Goal: Task Accomplishment & Management: Use online tool/utility

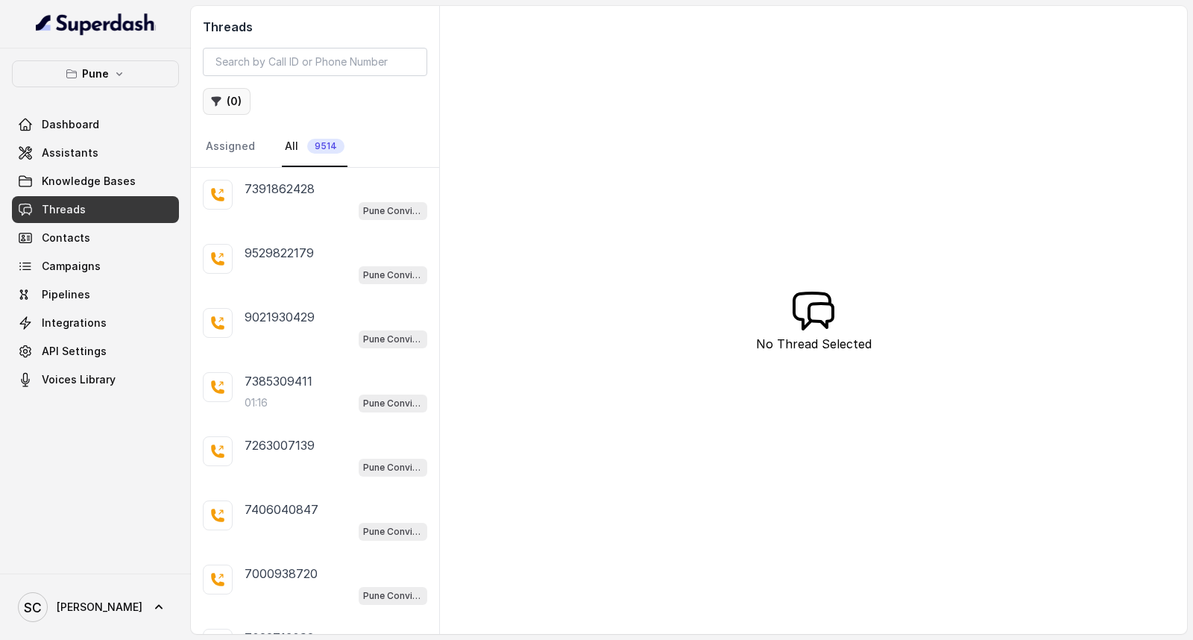
click at [235, 103] on button "( 0 )" at bounding box center [227, 101] width 48 height 27
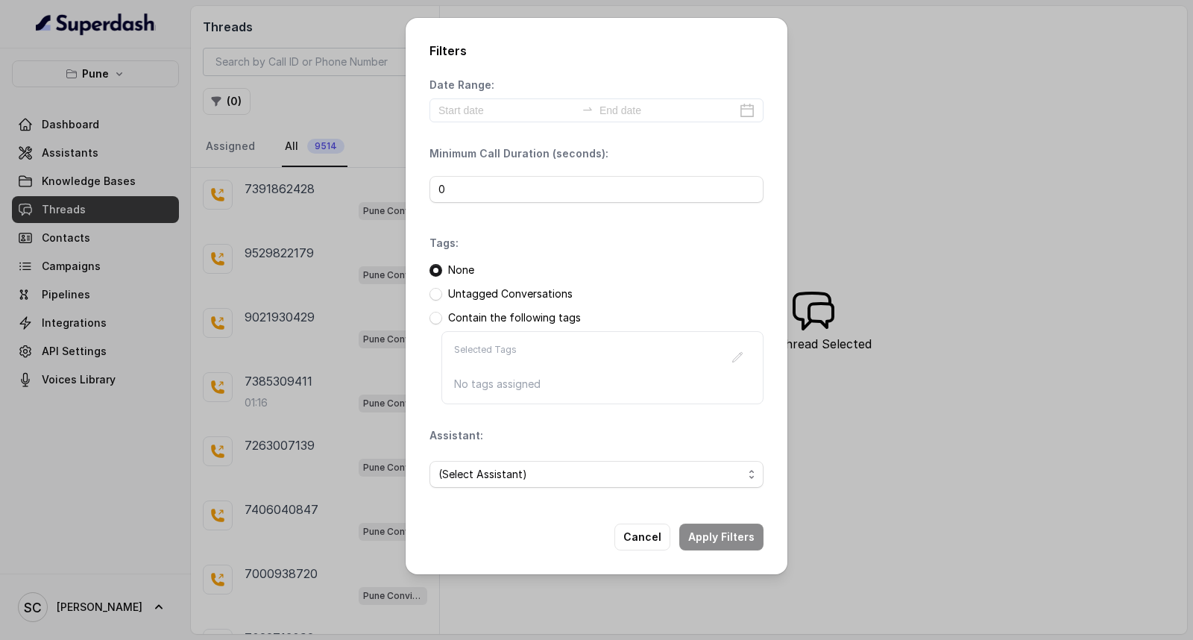
click at [471, 295] on p "Untagged Conversations" at bounding box center [510, 293] width 125 height 15
click at [440, 293] on span at bounding box center [436, 294] width 13 height 13
click at [634, 472] on span "(Select Assistant)" at bounding box center [591, 474] width 304 height 18
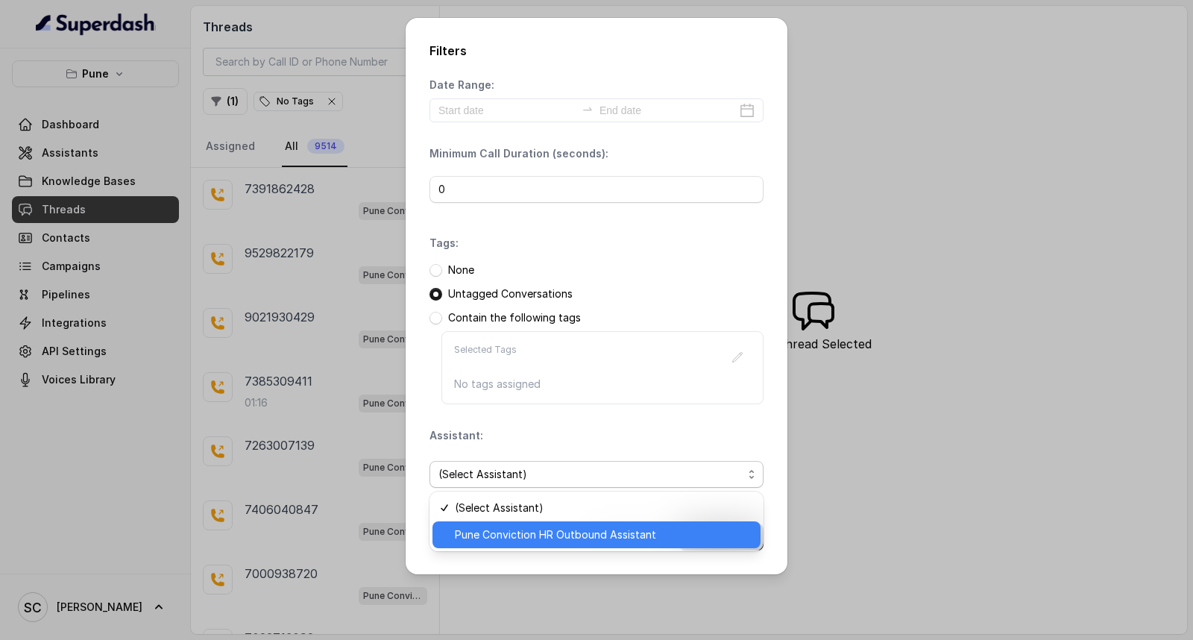
click at [567, 527] on span "Pune Conviction HR Outbound Assistant" at bounding box center [603, 535] width 297 height 18
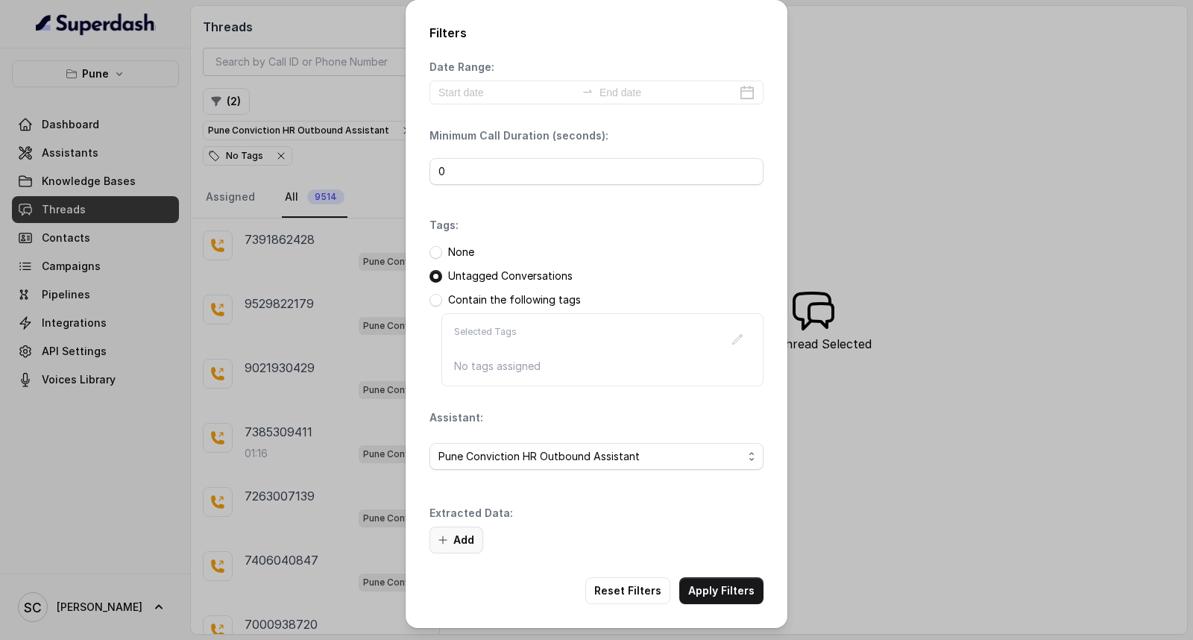
click at [467, 535] on button "Add" at bounding box center [457, 540] width 54 height 27
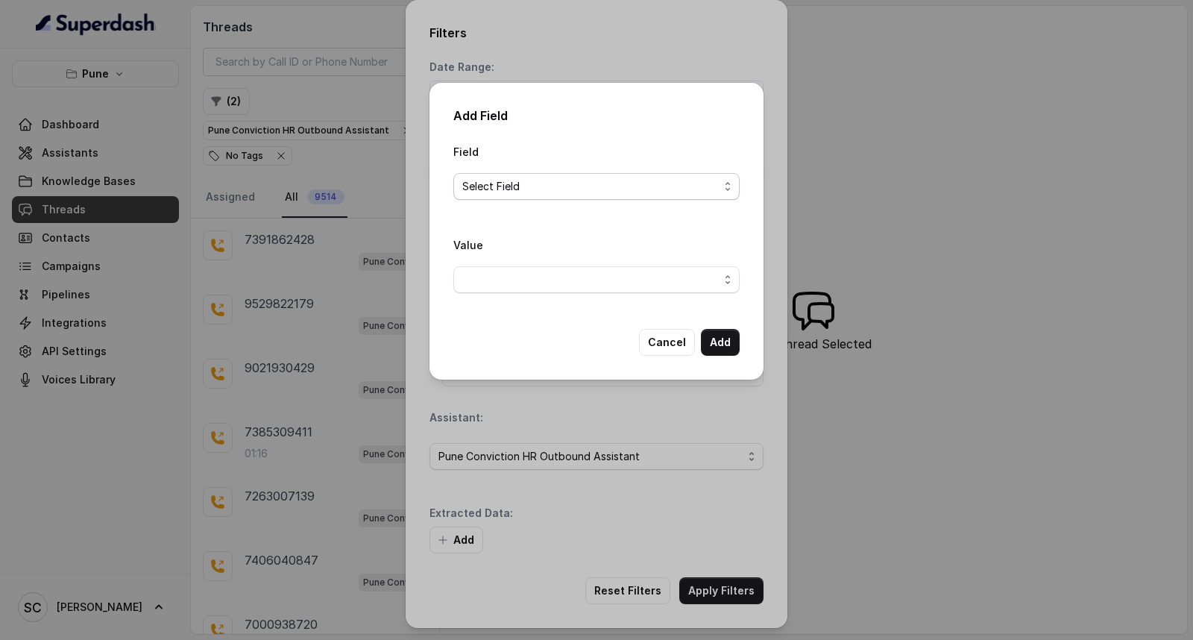
click at [600, 179] on span "Select Field" at bounding box center [590, 186] width 257 height 18
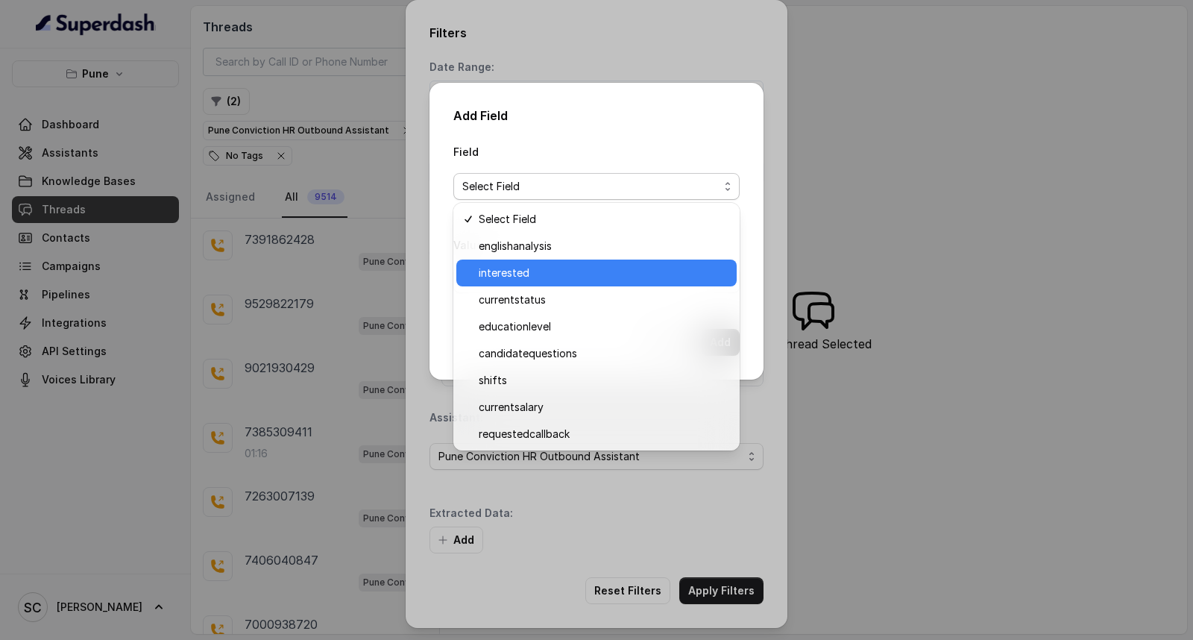
click at [579, 272] on span "interested" at bounding box center [603, 273] width 249 height 18
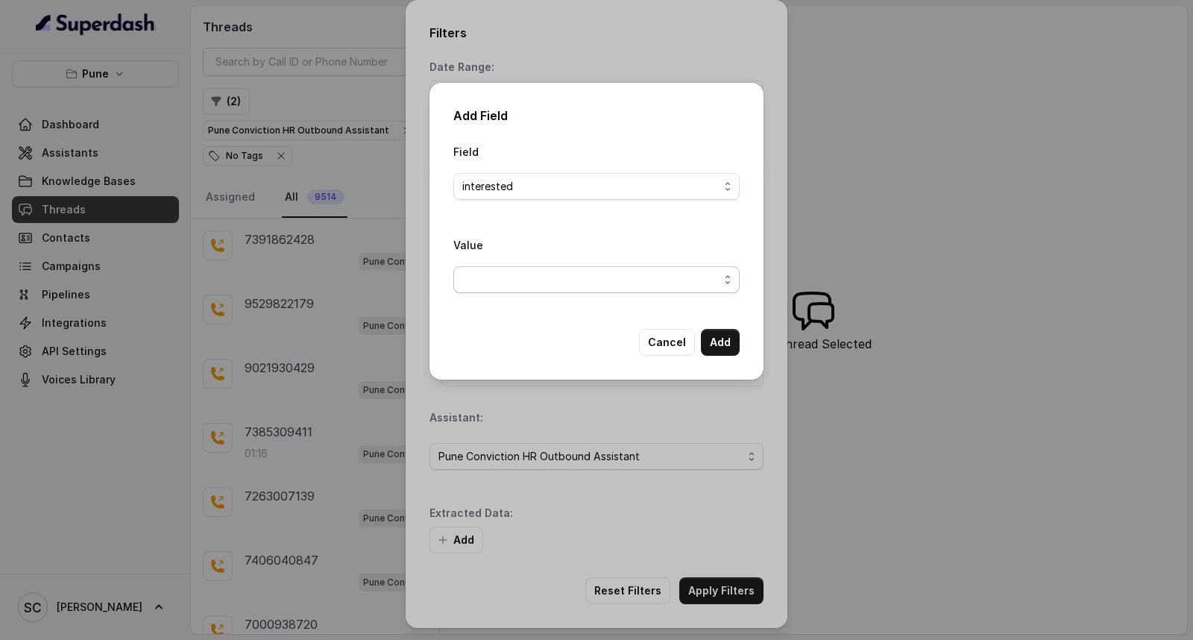
click at [579, 287] on span "button" at bounding box center [596, 279] width 286 height 27
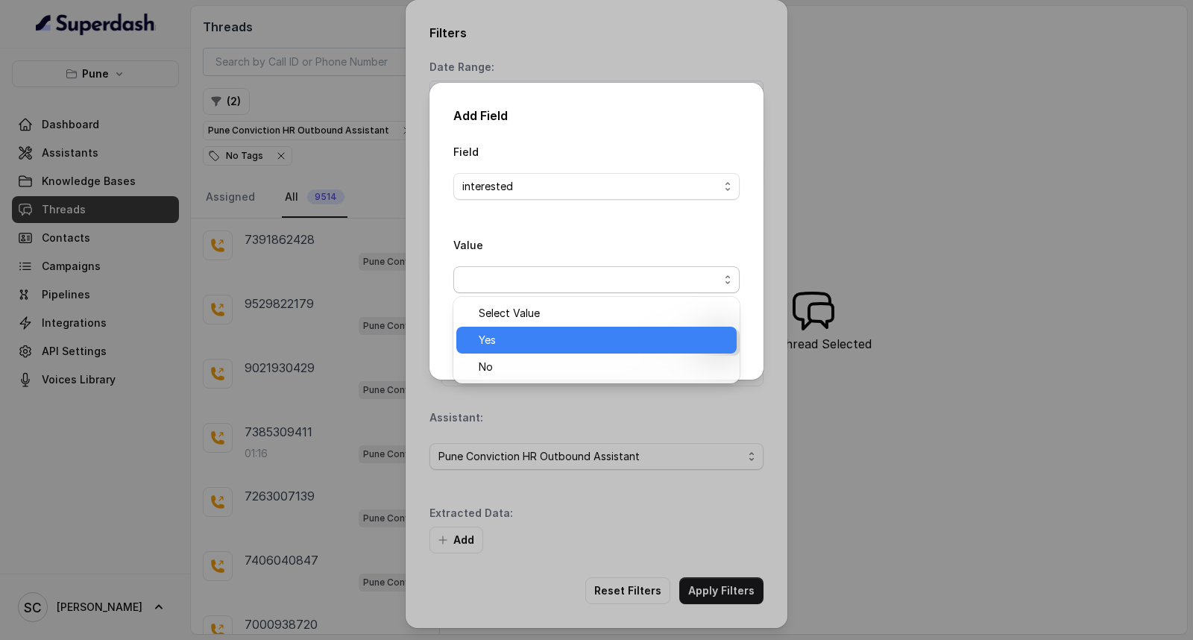
click at [576, 344] on span "Yes" at bounding box center [603, 340] width 249 height 18
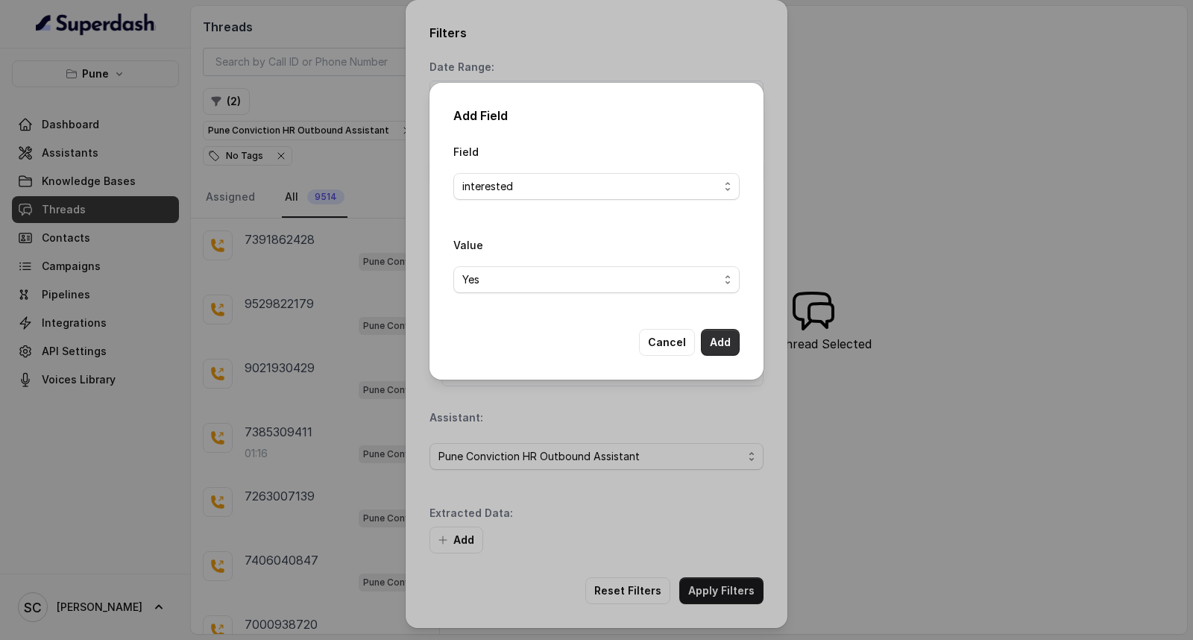
click at [727, 342] on button "Add" at bounding box center [720, 342] width 39 height 27
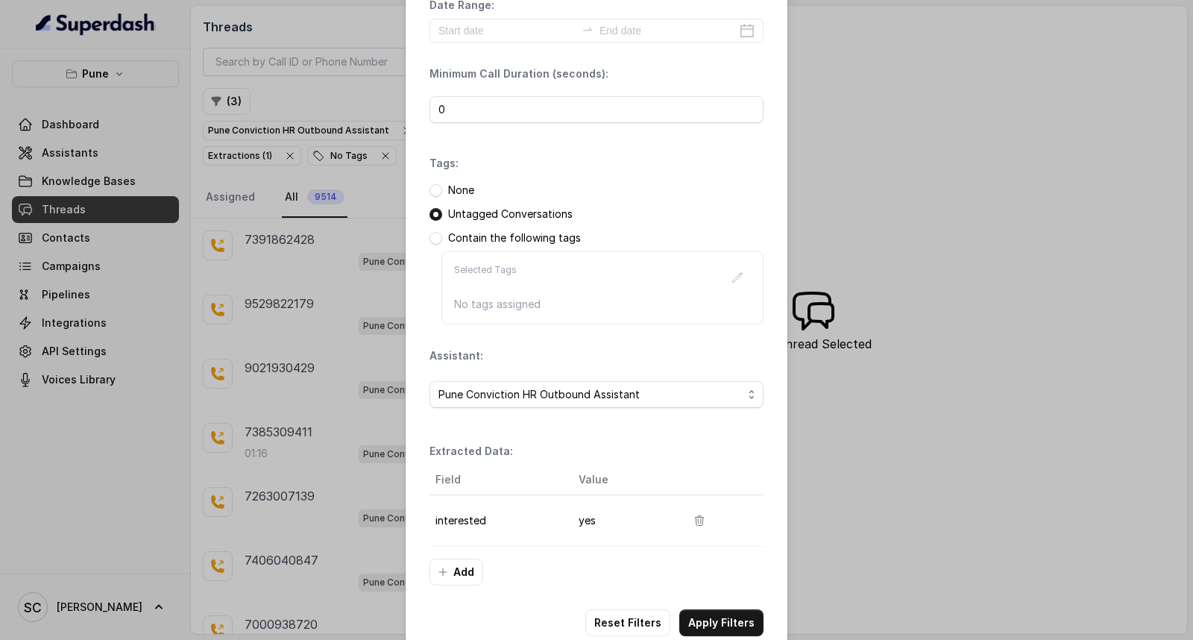
scroll to position [94, 0]
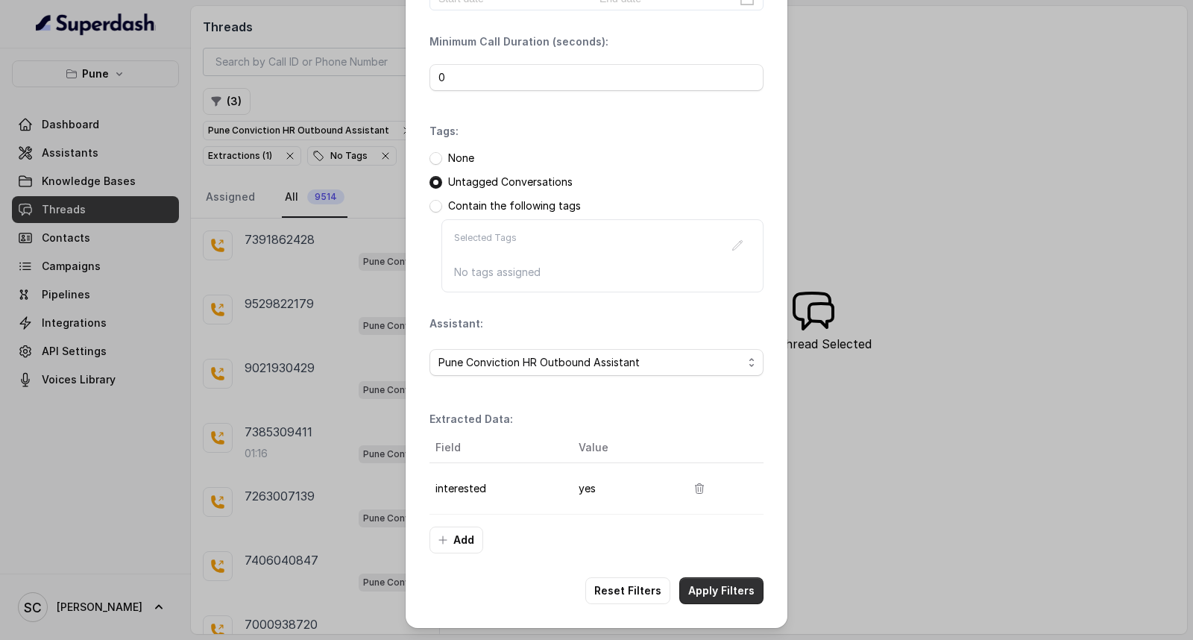
click at [712, 593] on button "Apply Filters" at bounding box center [721, 590] width 84 height 27
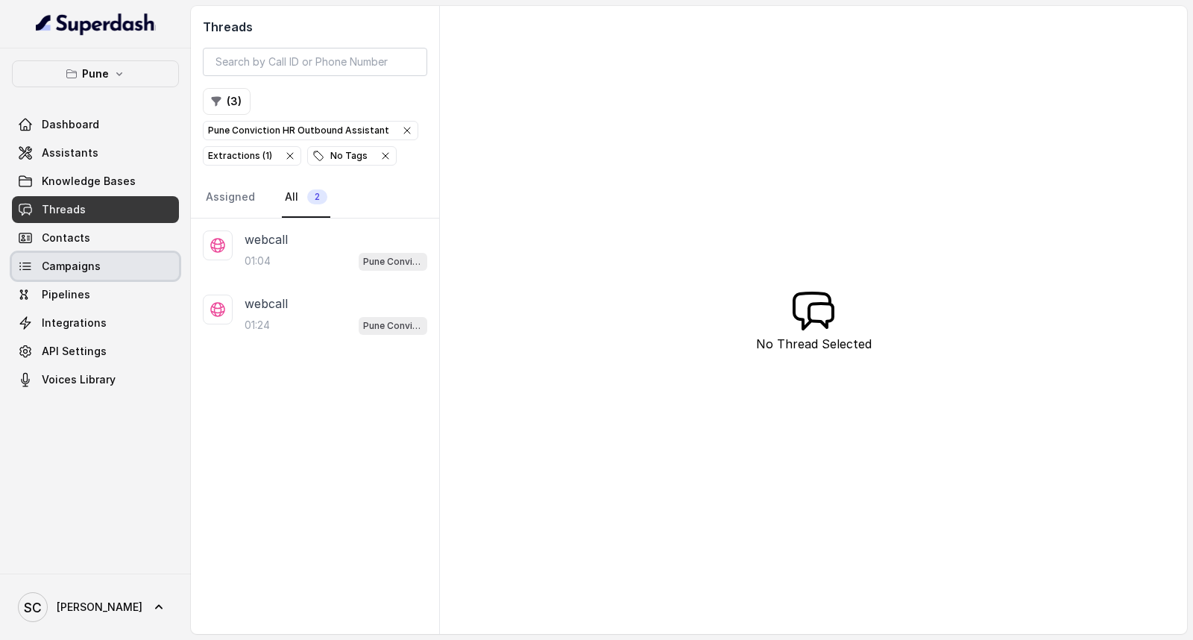
click at [86, 266] on span "Campaigns" at bounding box center [71, 266] width 59 height 15
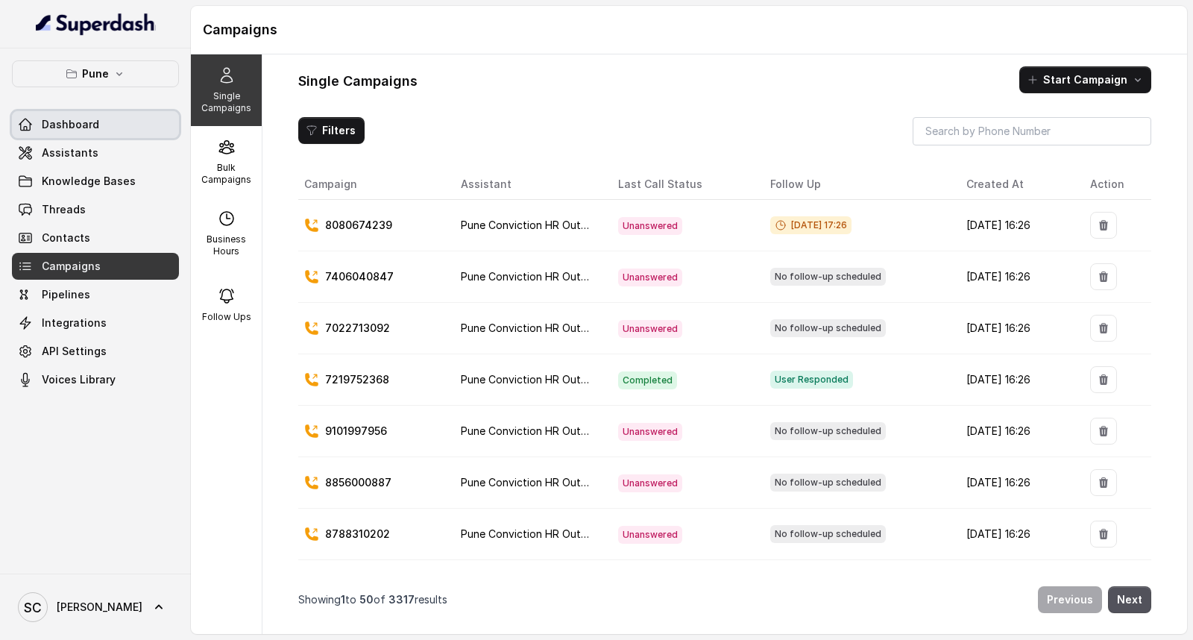
click at [89, 123] on span "Dashboard" at bounding box center [70, 124] width 57 height 15
